Goal: Information Seeking & Learning: Find specific fact

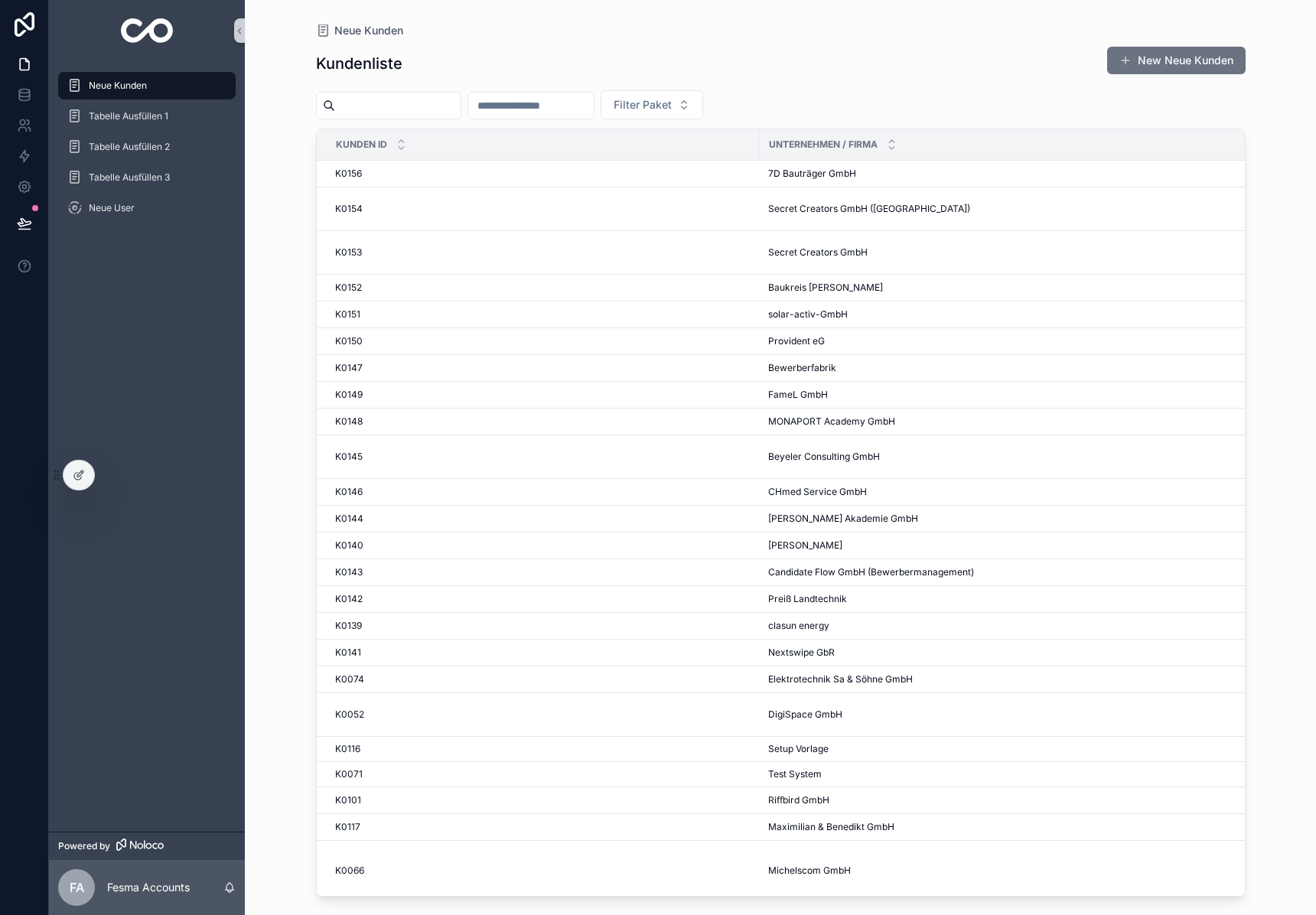
click at [372, 107] on input "scrollable content" at bounding box center [397, 106] width 126 height 22
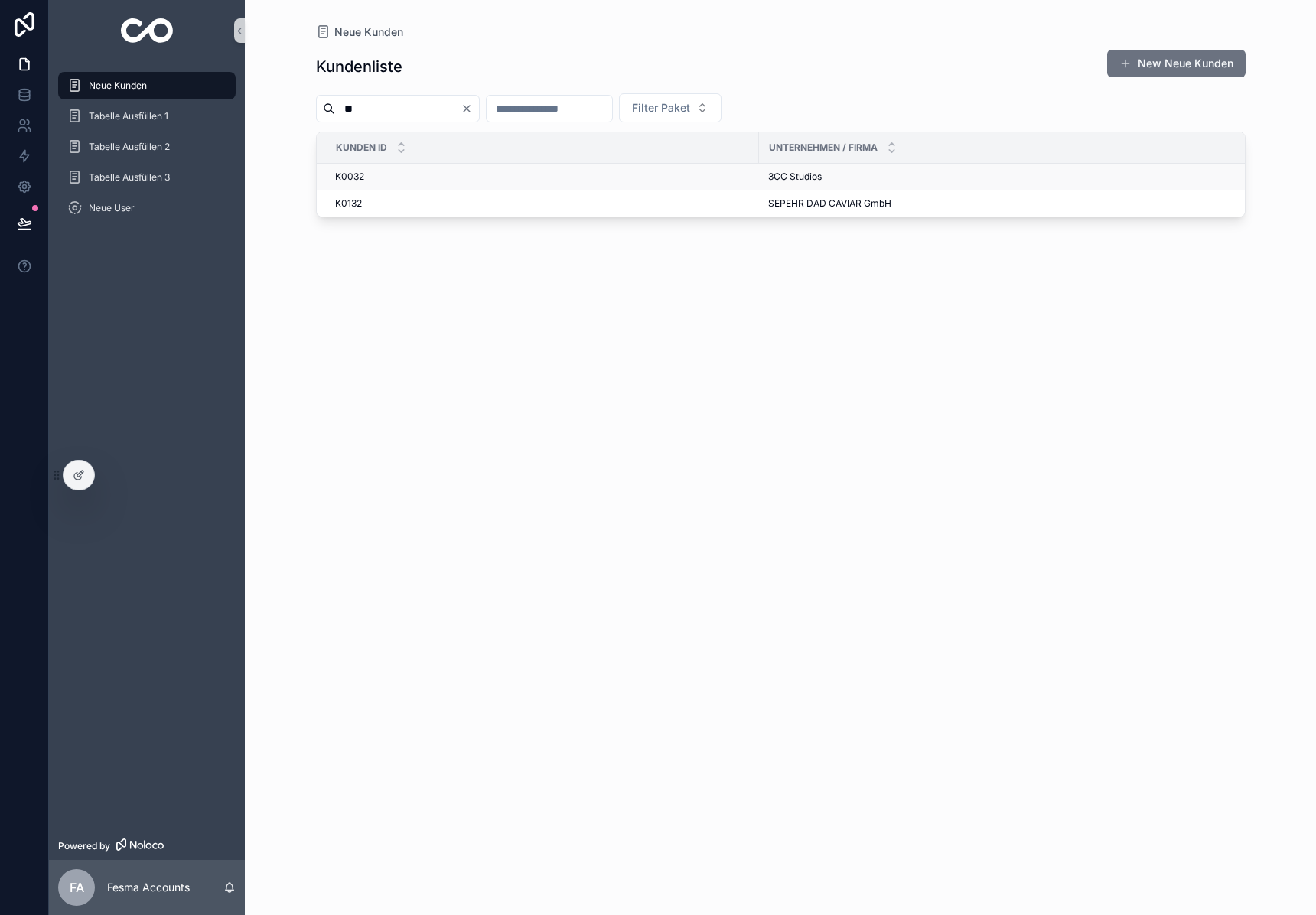
type input "**"
click at [798, 169] on td "3CC Studios 3CC Studios" at bounding box center [1013, 177] width 509 height 27
click at [811, 179] on span "3CC Studios" at bounding box center [795, 177] width 54 height 12
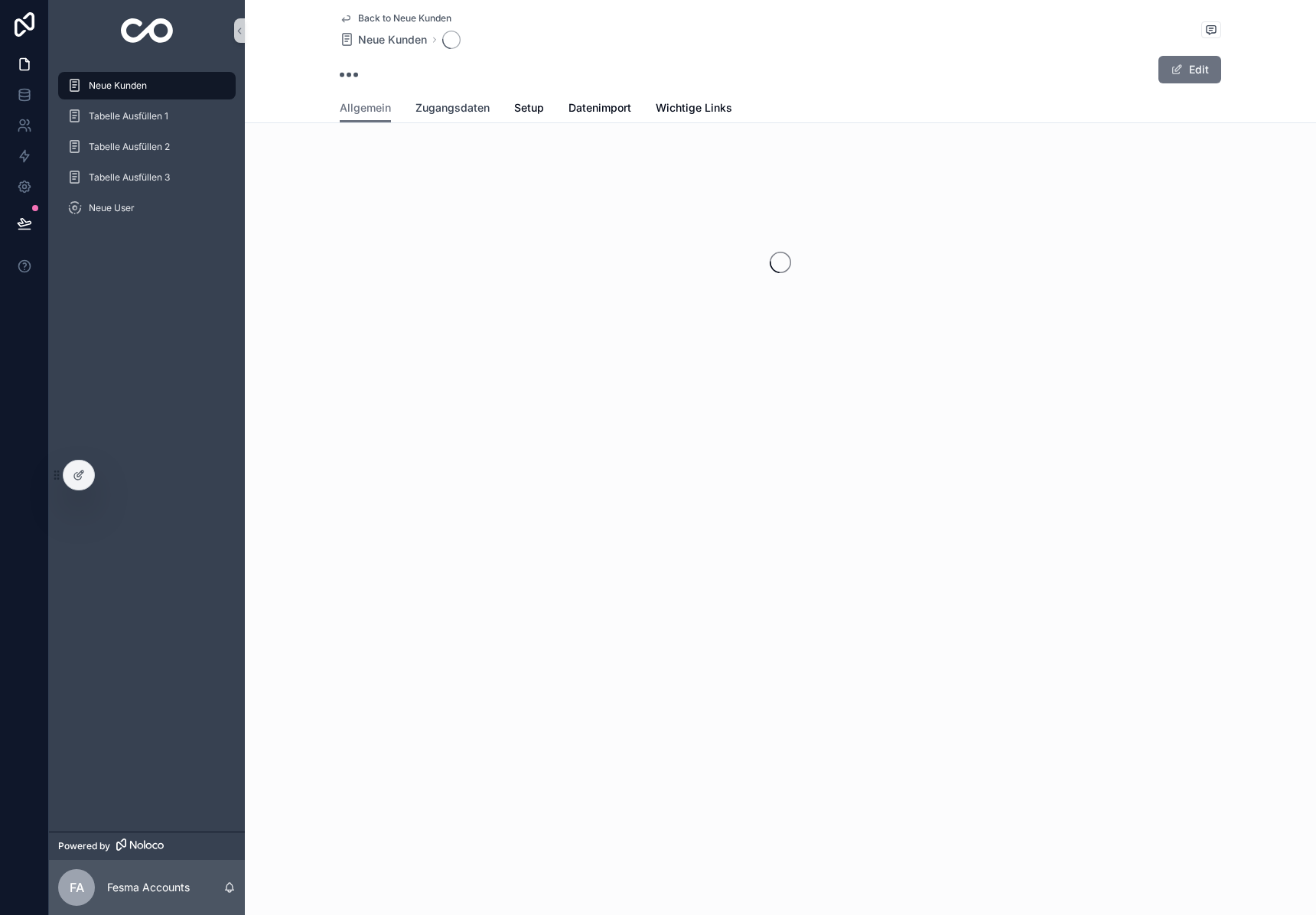
click at [449, 112] on span "Zugangsdaten" at bounding box center [452, 108] width 75 height 16
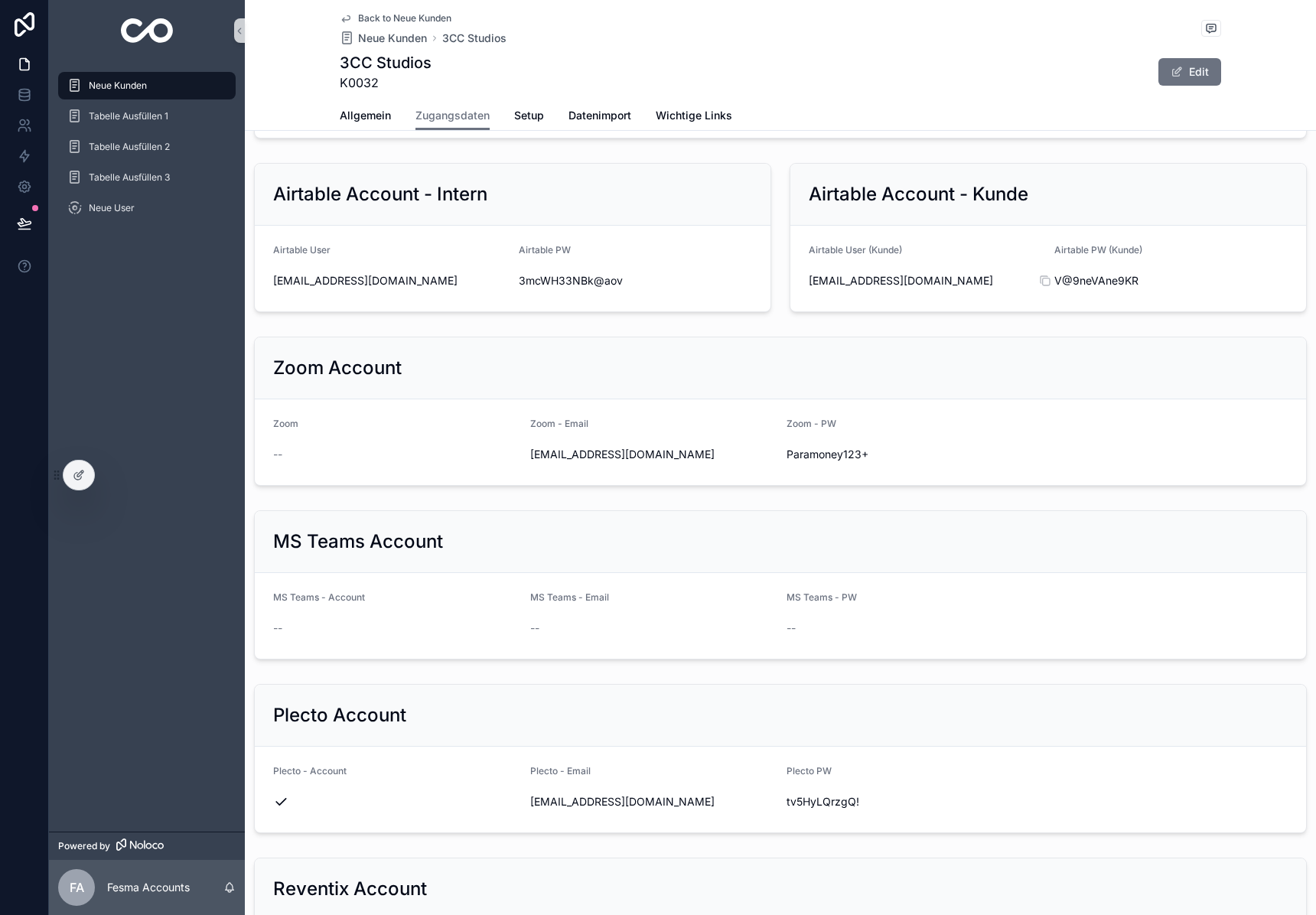
scroll to position [1597, 0]
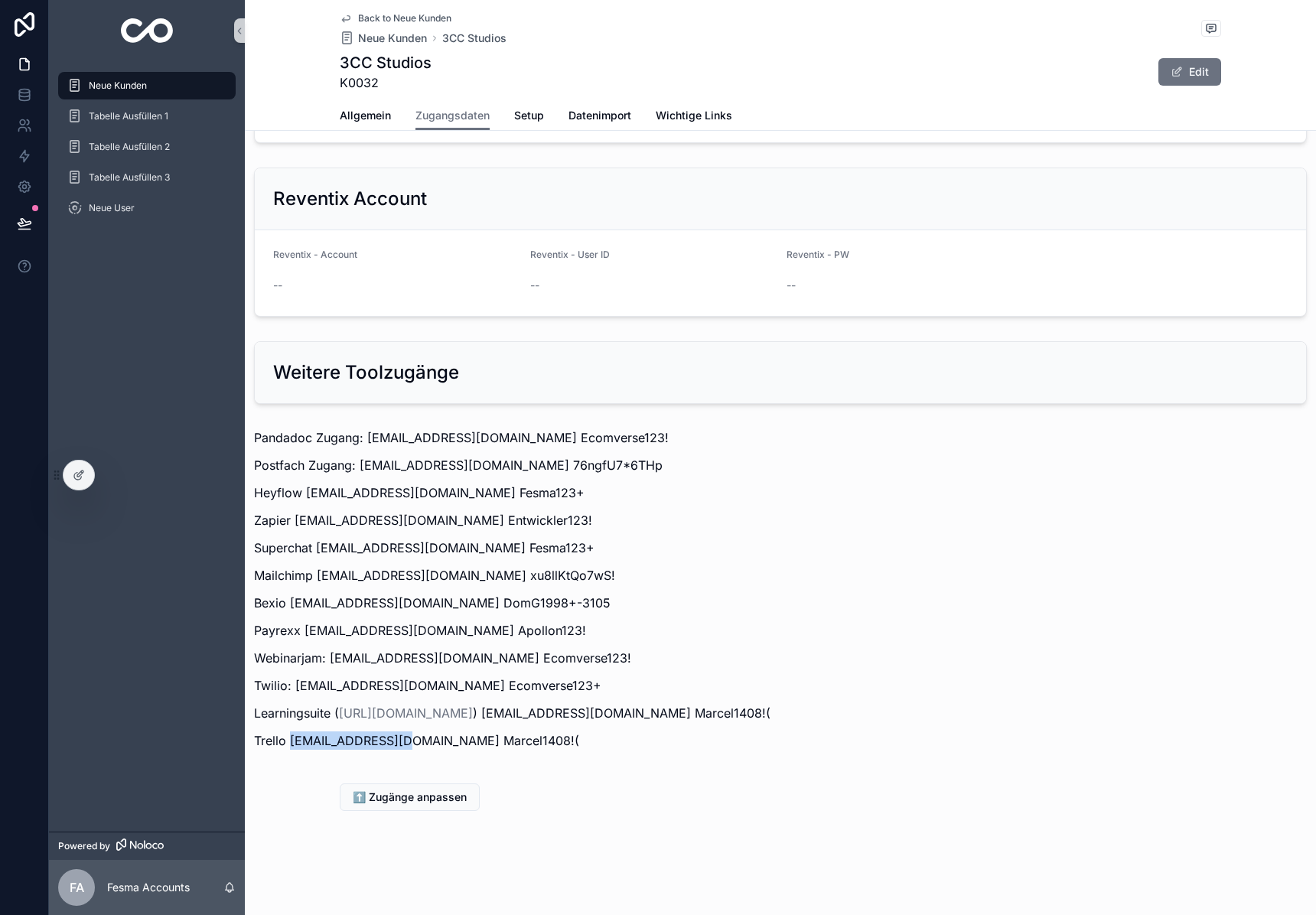
drag, startPoint x: 290, startPoint y: 741, endPoint x: 408, endPoint y: 740, distance: 118.0
click at [408, 740] on p "Trello [EMAIL_ADDRESS][DOMAIN_NAME] Marcel1408!(" at bounding box center [780, 740] width 1053 height 19
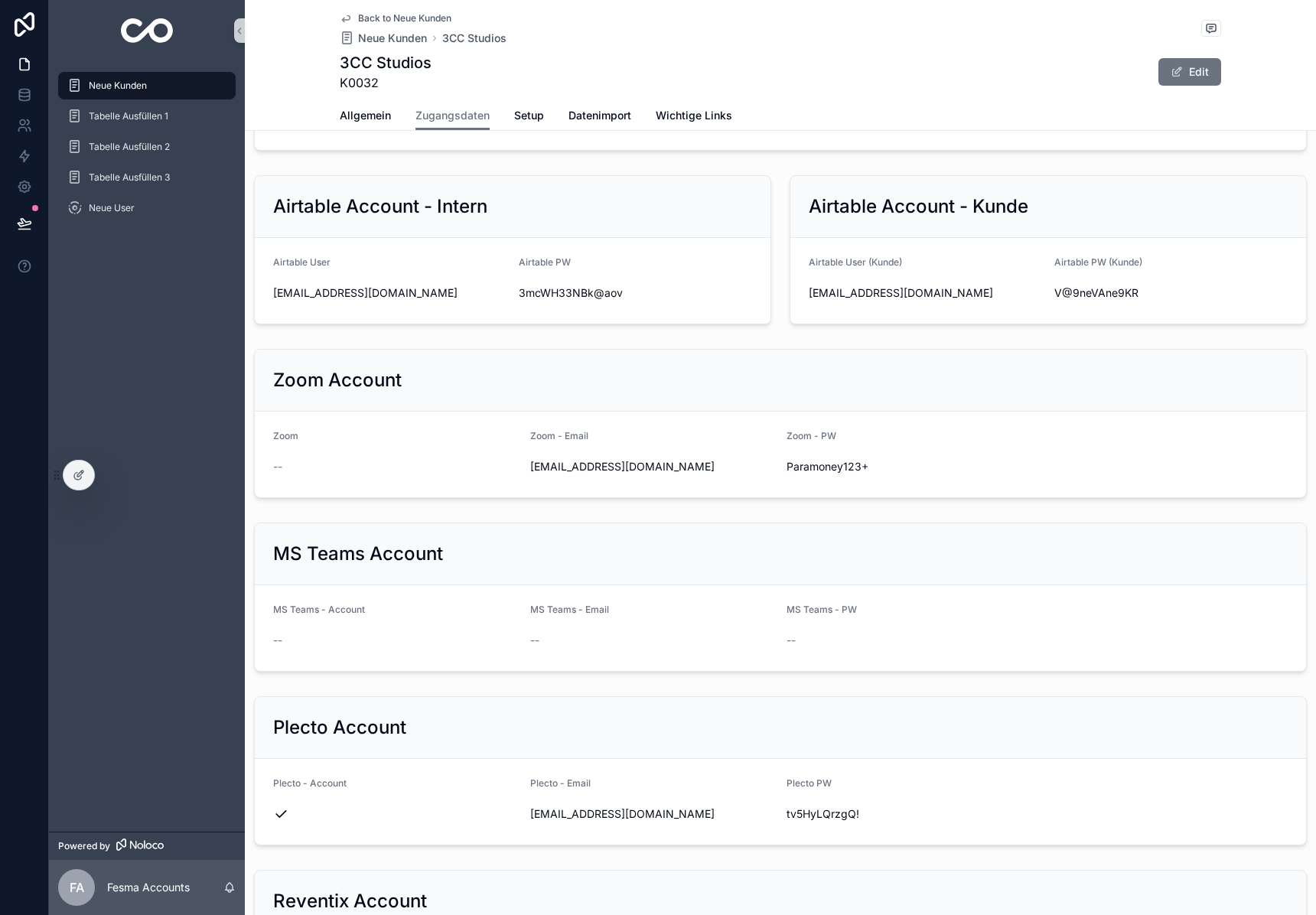
scroll to position [876, 0]
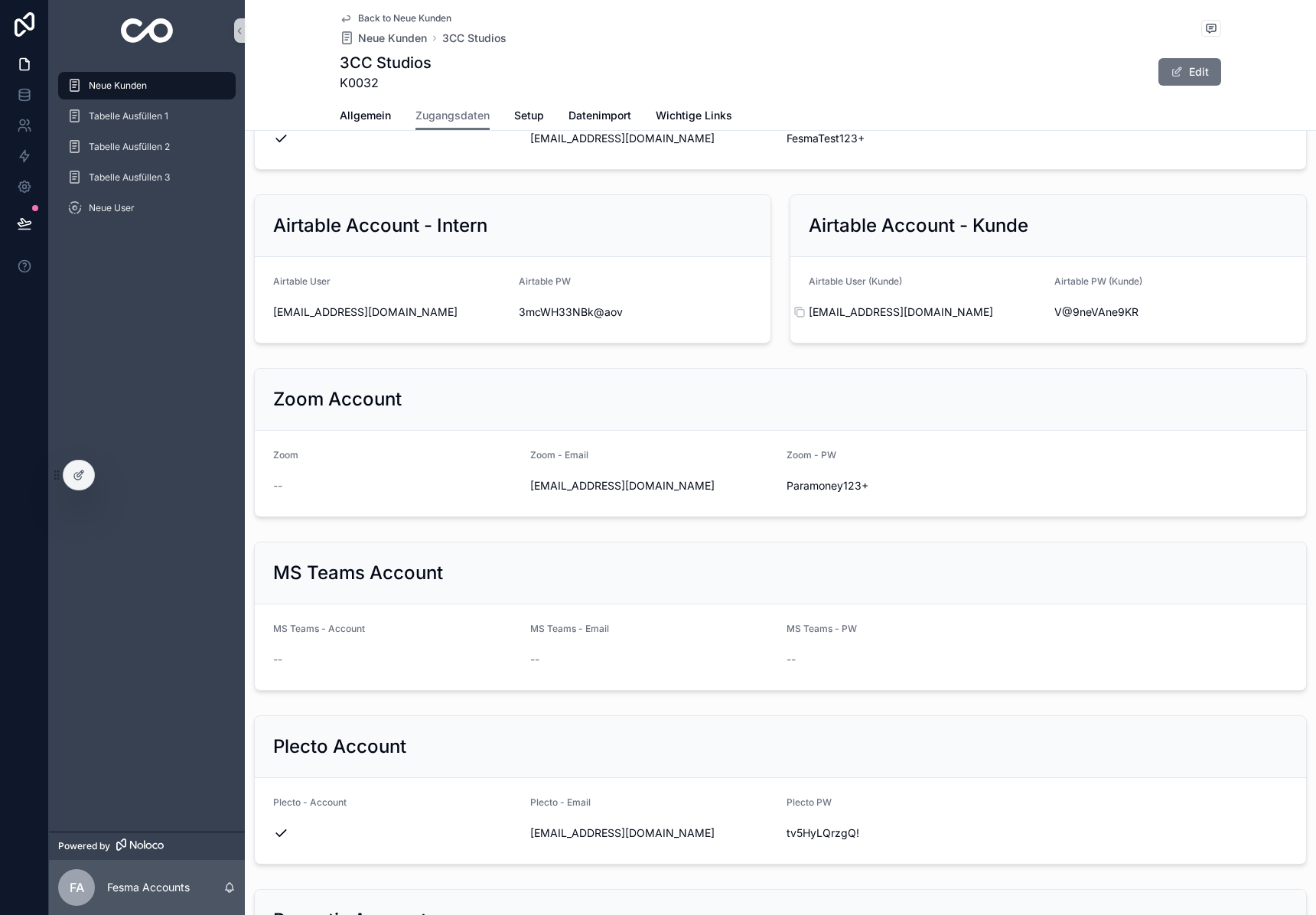
click at [833, 308] on span "[EMAIL_ADDRESS][DOMAIN_NAME]" at bounding box center [925, 312] width 234 height 16
copy div "[EMAIL_ADDRESS][DOMAIN_NAME]"
click at [1082, 306] on span "V@9neVAne9KR" at bounding box center [1171, 312] width 234 height 16
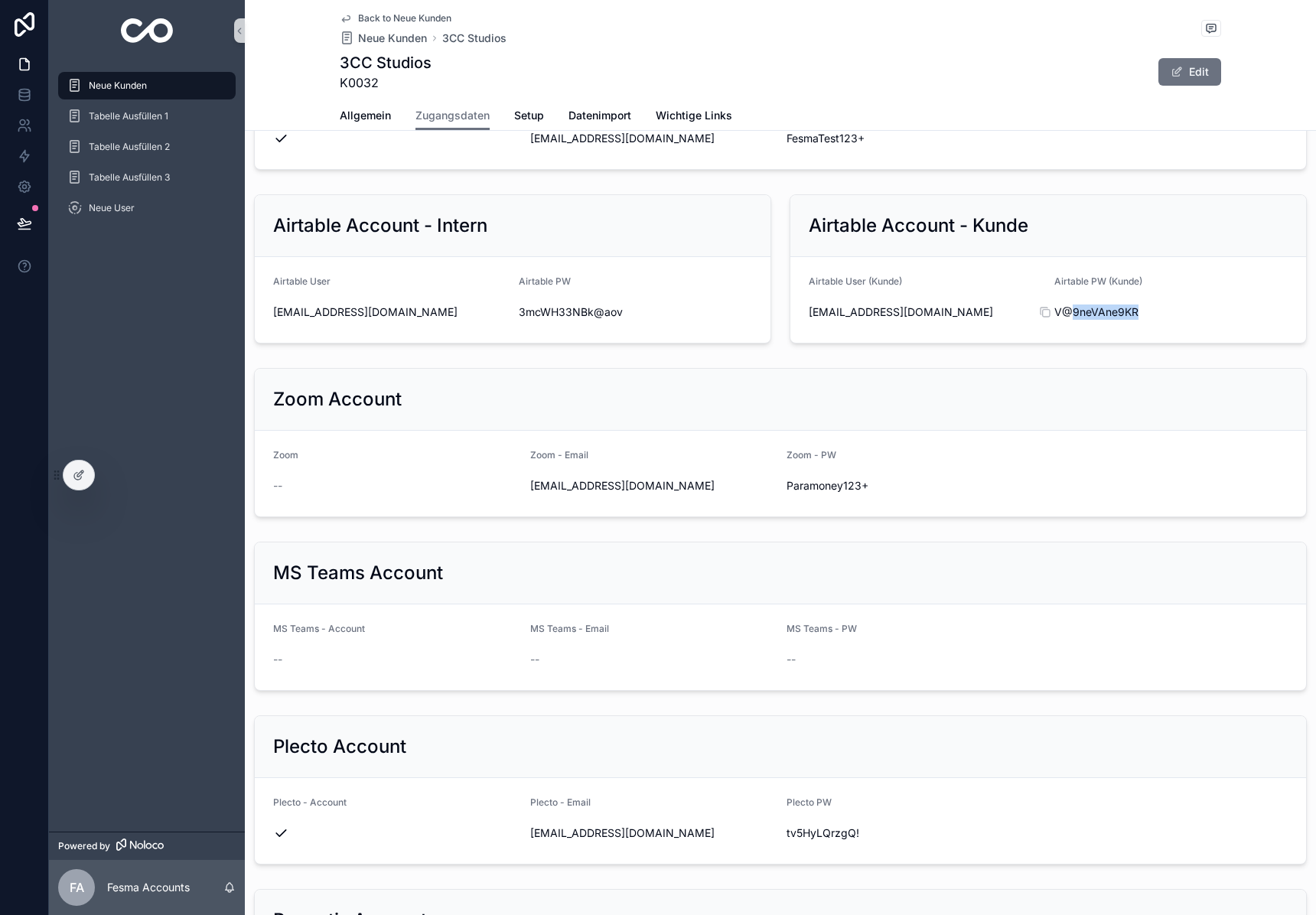
click at [1082, 306] on span "V@9neVAne9KR" at bounding box center [1171, 312] width 234 height 16
drag, startPoint x: 1082, startPoint y: 306, endPoint x: 1199, endPoint y: 317, distance: 117.5
click at [1082, 306] on span "V@9neVAne9KR" at bounding box center [1171, 312] width 234 height 16
copy div "V@9neVAne9KR"
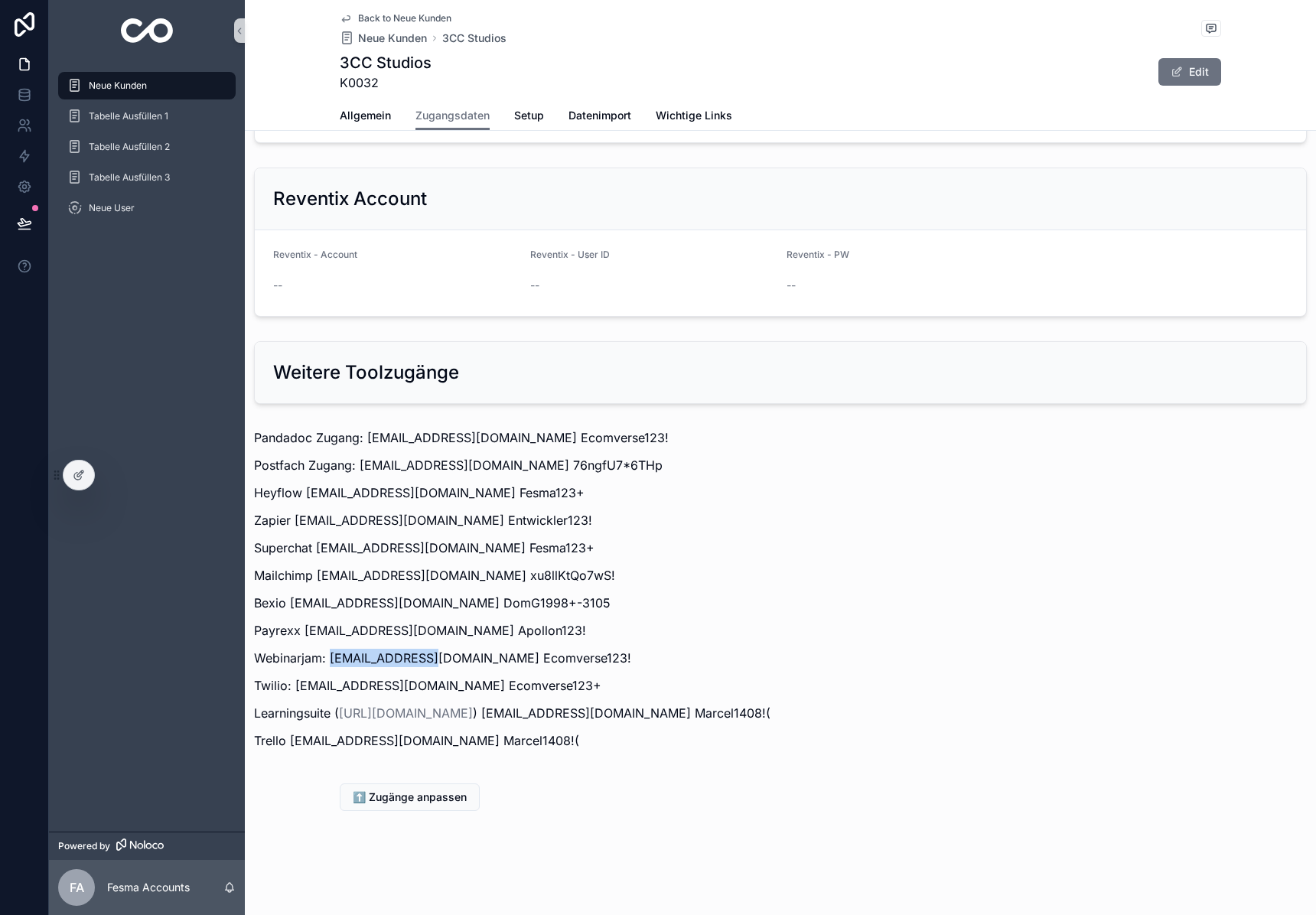
drag, startPoint x: 333, startPoint y: 656, endPoint x: 439, endPoint y: 655, distance: 106.0
click at [439, 655] on p "Webinarjam: [EMAIL_ADDRESS][DOMAIN_NAME] Ecomverse123!" at bounding box center [780, 658] width 1053 height 19
copy p "[EMAIL_ADDRESS][DOMAIN_NAME]"
drag, startPoint x: 443, startPoint y: 658, endPoint x: 1076, endPoint y: 467, distance: 661.2
click at [555, 655] on p "Webinarjam: [EMAIL_ADDRESS][DOMAIN_NAME] Ecomverse123!" at bounding box center [780, 658] width 1053 height 19
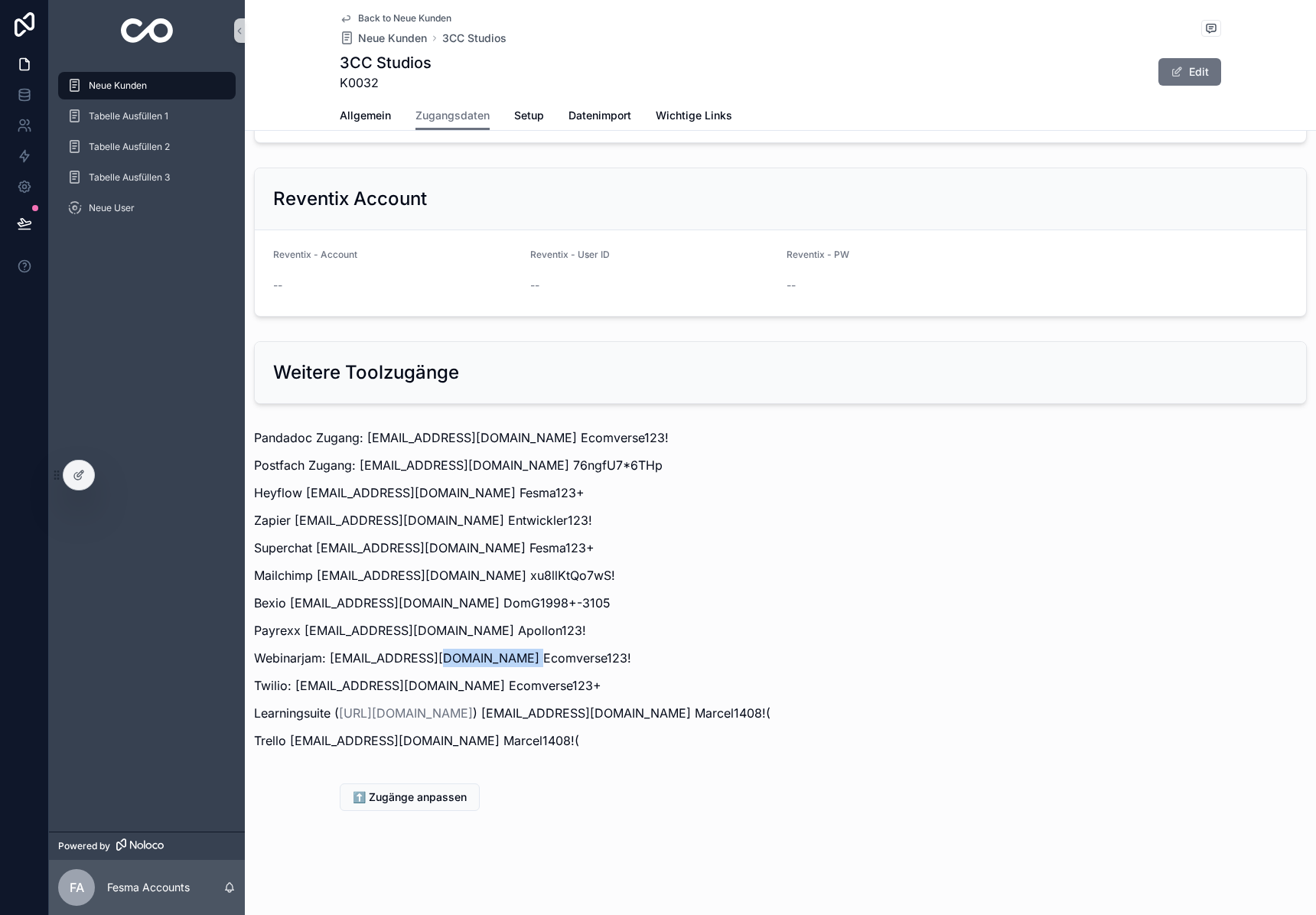
copy p "Ecomverse123!"
drag, startPoint x: 332, startPoint y: 658, endPoint x: 452, endPoint y: 651, distance: 120.2
click at [434, 657] on p "Webinarjam: [EMAIL_ADDRESS][DOMAIN_NAME] Ecomverse123!" at bounding box center [780, 658] width 1053 height 19
copy p "[EMAIL_ADDRESS][DOMAIN_NAME]"
drag, startPoint x: 292, startPoint y: 740, endPoint x: 408, endPoint y: 734, distance: 116.2
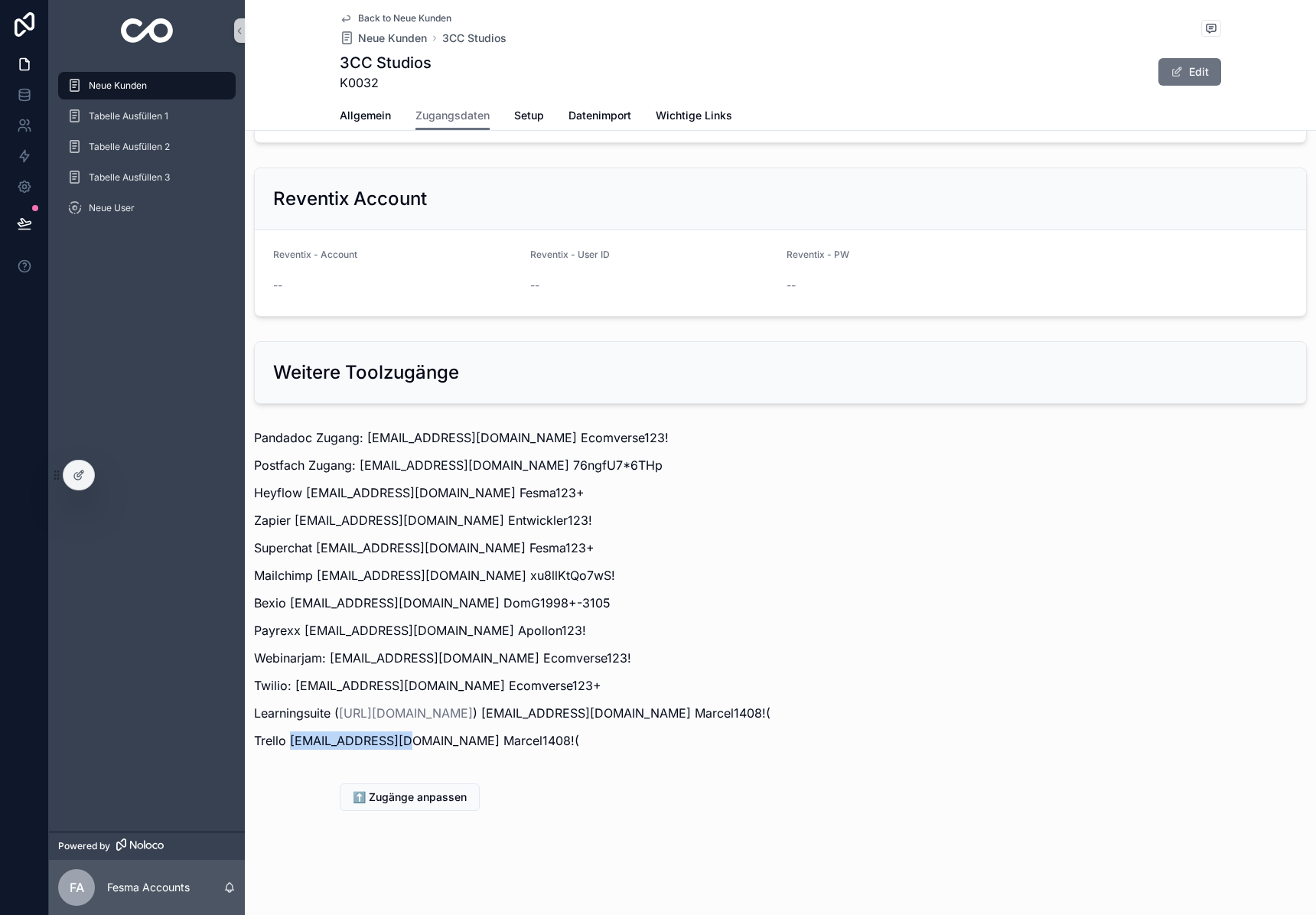
click at [408, 734] on p "Trello [EMAIL_ADDRESS][DOMAIN_NAME] Marcel1408!(" at bounding box center [780, 740] width 1053 height 19
click at [555, 759] on div "Pandadoc Zugang: [EMAIL_ADDRESS][DOMAIN_NAME] Ecomverse123! Postfach Zugang: [E…" at bounding box center [779, 593] width 1071 height 343
drag, startPoint x: 293, startPoint y: 684, endPoint x: 418, endPoint y: 682, distance: 125.0
click at [418, 682] on p "Twilio: [EMAIL_ADDRESS][DOMAIN_NAME] Ecomverse123+" at bounding box center [780, 685] width 1053 height 19
copy p "[EMAIL_ADDRESS][DOMAIN_NAME]"
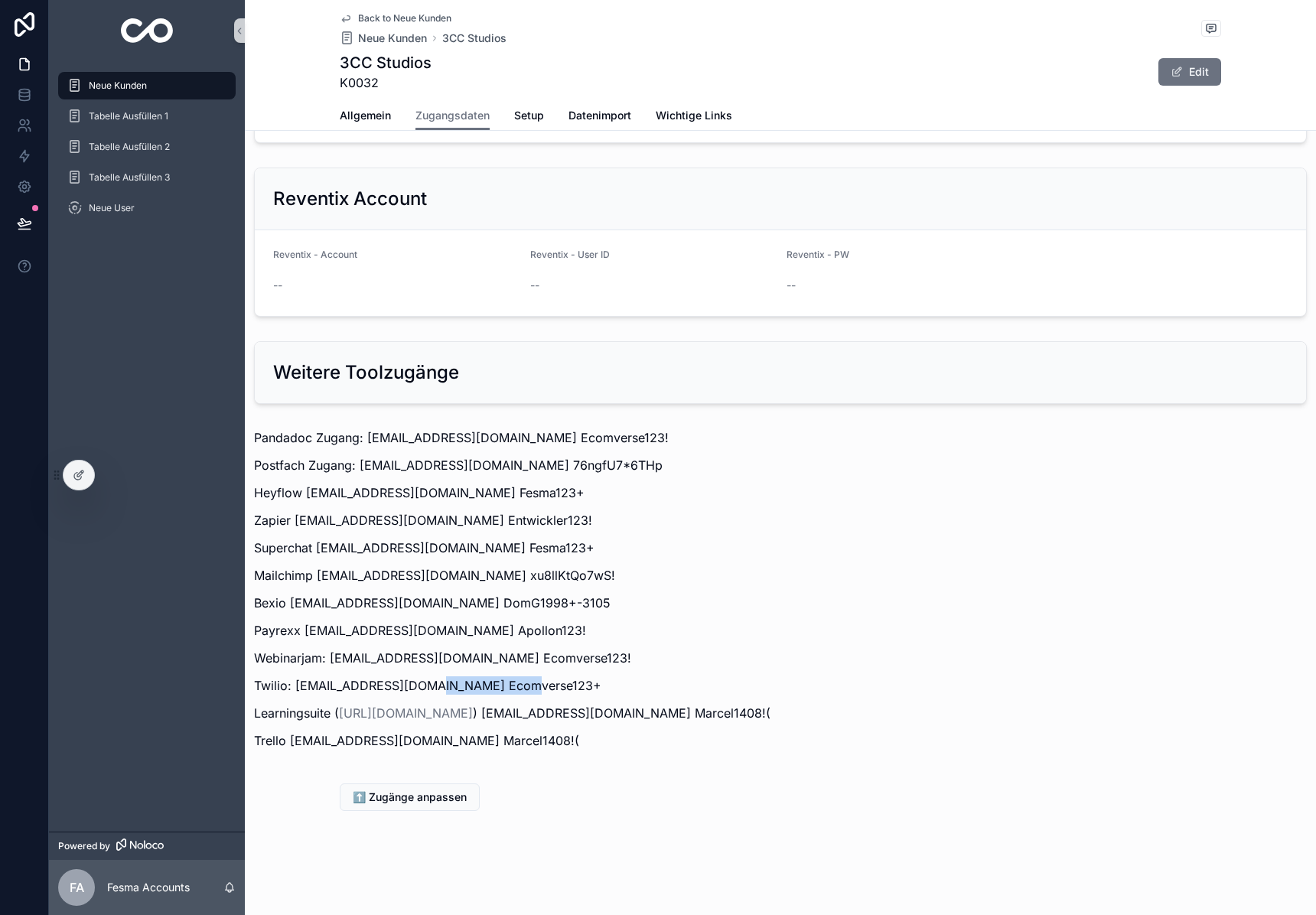
drag, startPoint x: 425, startPoint y: 686, endPoint x: 549, endPoint y: 686, distance: 124.0
click at [549, 686] on p "Twilio: [EMAIL_ADDRESS][DOMAIN_NAME] Ecomverse123+" at bounding box center [780, 685] width 1053 height 19
copy p "Ecomverse123+"
click at [375, 678] on p "Twilio: [EMAIL_ADDRESS][DOMAIN_NAME] Ecomverse123+" at bounding box center [780, 685] width 1053 height 19
drag, startPoint x: 415, startPoint y: 685, endPoint x: 346, endPoint y: 671, distance: 70.4
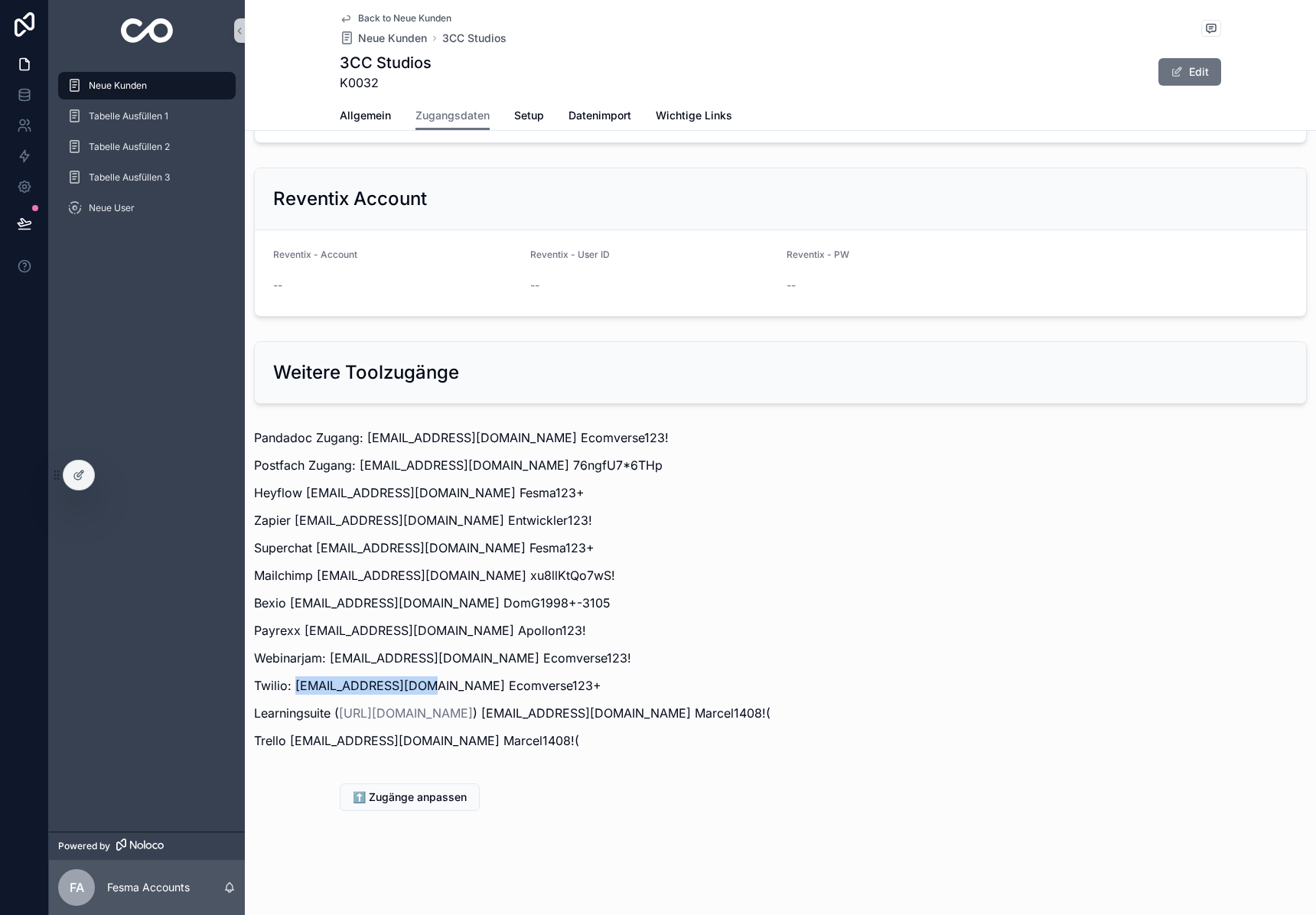
click at [293, 689] on p "Twilio: [EMAIL_ADDRESS][DOMAIN_NAME] Ecomverse123+" at bounding box center [780, 685] width 1053 height 19
copy p "[EMAIL_ADDRESS][DOMAIN_NAME]"
drag, startPoint x: 422, startPoint y: 687, endPoint x: 601, endPoint y: 685, distance: 179.0
click at [601, 685] on p "Twilio: [EMAIL_ADDRESS][DOMAIN_NAME] Ecomverse123+" at bounding box center [780, 685] width 1053 height 19
copy p "Ecomverse123+"
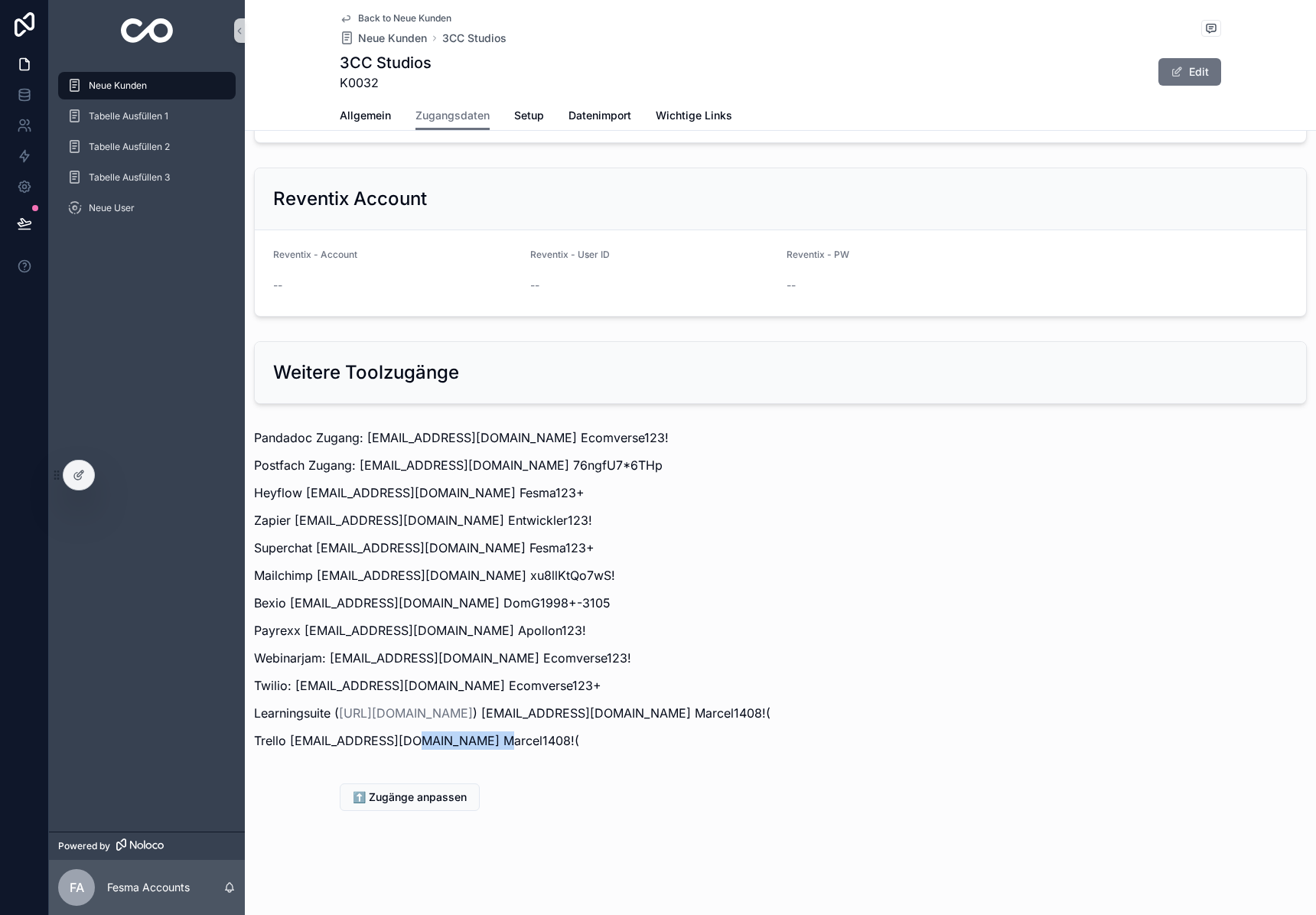
drag, startPoint x: 492, startPoint y: 741, endPoint x: 418, endPoint y: 747, distance: 74.2
click at [418, 747] on p "Trello [EMAIL_ADDRESS][DOMAIN_NAME] Marcel1408!(" at bounding box center [780, 740] width 1053 height 19
click at [552, 743] on p "Trello [EMAIL_ADDRESS][DOMAIN_NAME] Marcel1408!(" at bounding box center [780, 740] width 1053 height 19
